Goal: Find specific page/section: Find specific page/section

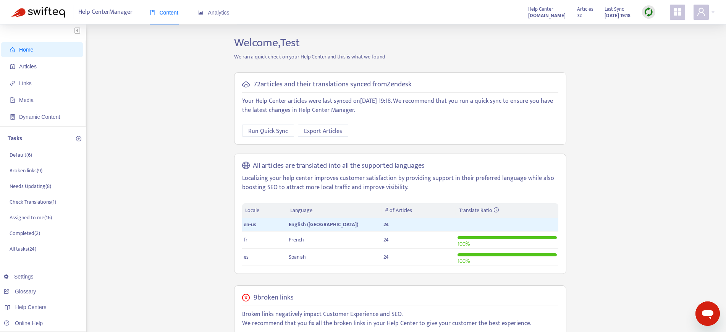
click at [674, 12] on icon "appstore" at bounding box center [677, 11] width 9 height 9
click at [214, 12] on span "Analytics" at bounding box center [213, 13] width 31 height 6
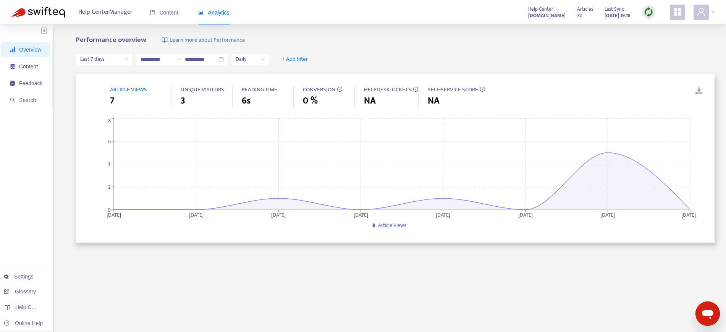
click at [713, 11] on div at bounding box center [704, 12] width 21 height 15
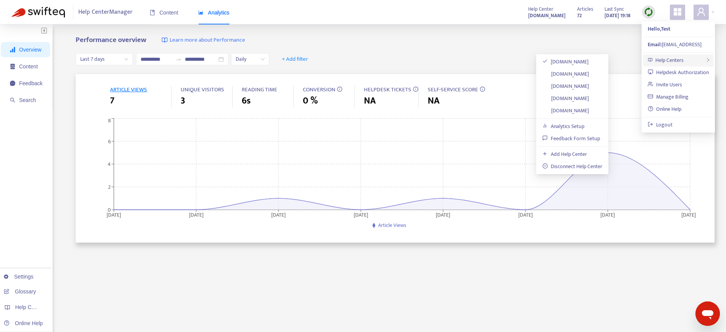
click at [661, 59] on span "Help Centers" at bounding box center [670, 60] width 28 height 9
click at [577, 138] on link "Feedback Form Setup" at bounding box center [572, 138] width 58 height 9
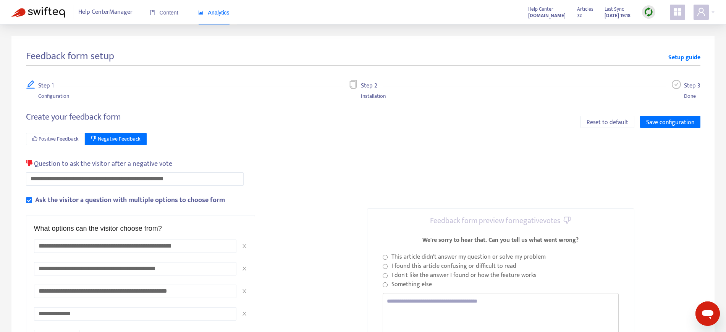
scroll to position [96, 0]
